Goal: Task Accomplishment & Management: Manage account settings

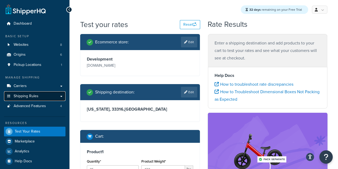
click at [59, 97] on link "Shipping Rules" at bounding box center [35, 96] width 62 height 10
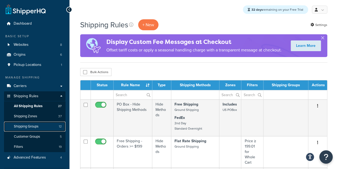
click at [41, 129] on link "Shipping Groups 12" at bounding box center [35, 126] width 62 height 10
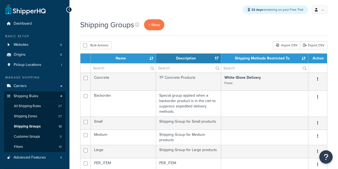
select select "15"
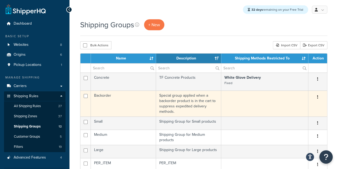
click at [119, 99] on td "Backorder" at bounding box center [123, 103] width 65 height 26
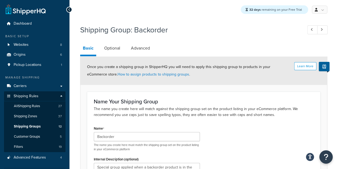
scroll to position [73, 0]
